Goal: Information Seeking & Learning: Learn about a topic

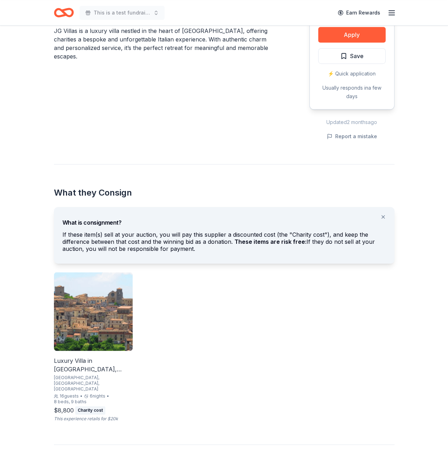
scroll to position [229, 0]
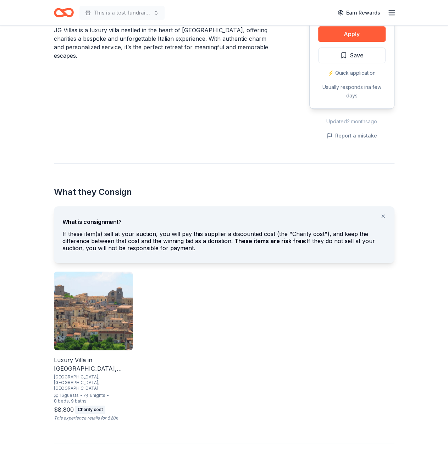
click at [99, 355] on div "Luxury Villa in [GEOGRAPHIC_DATA], [GEOGRAPHIC_DATA] [GEOGRAPHIC_DATA], [GEOGRA…" at bounding box center [93, 347] width 79 height 150
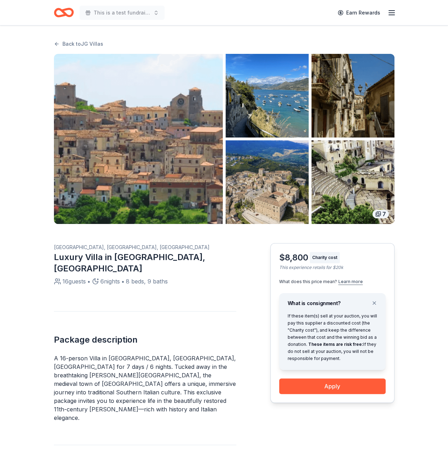
click at [355, 284] on button "Learn more" at bounding box center [350, 282] width 24 height 6
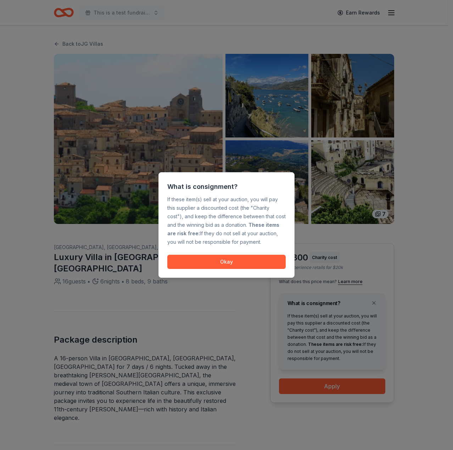
click at [257, 264] on button "Okay" at bounding box center [226, 262] width 118 height 14
